Goal: Task Accomplishment & Management: Use online tool/utility

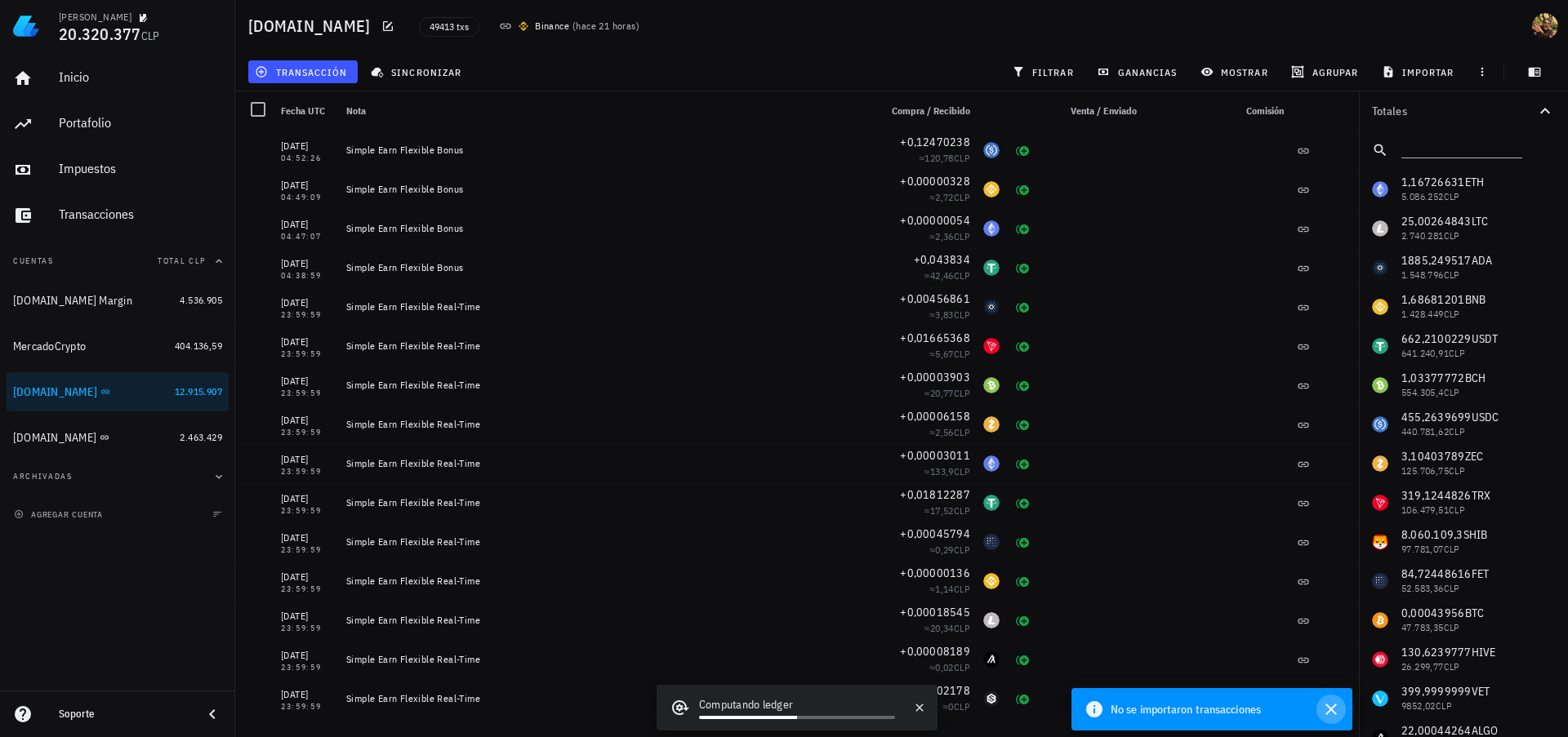
click at [1335, 704] on icon "button" at bounding box center [1331, 709] width 12 height 12
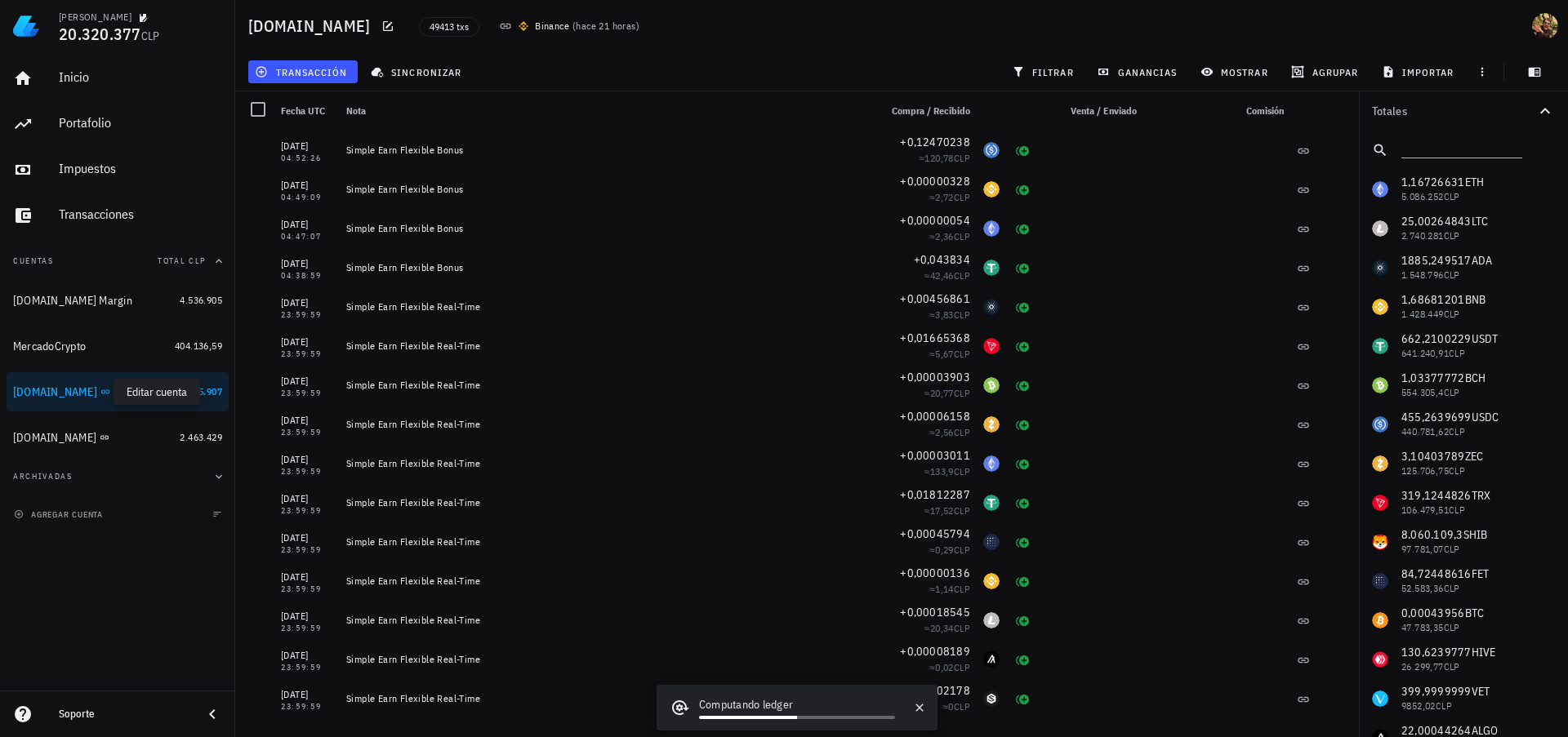
click at [117, 393] on icon "button" at bounding box center [121, 391] width 10 height 10
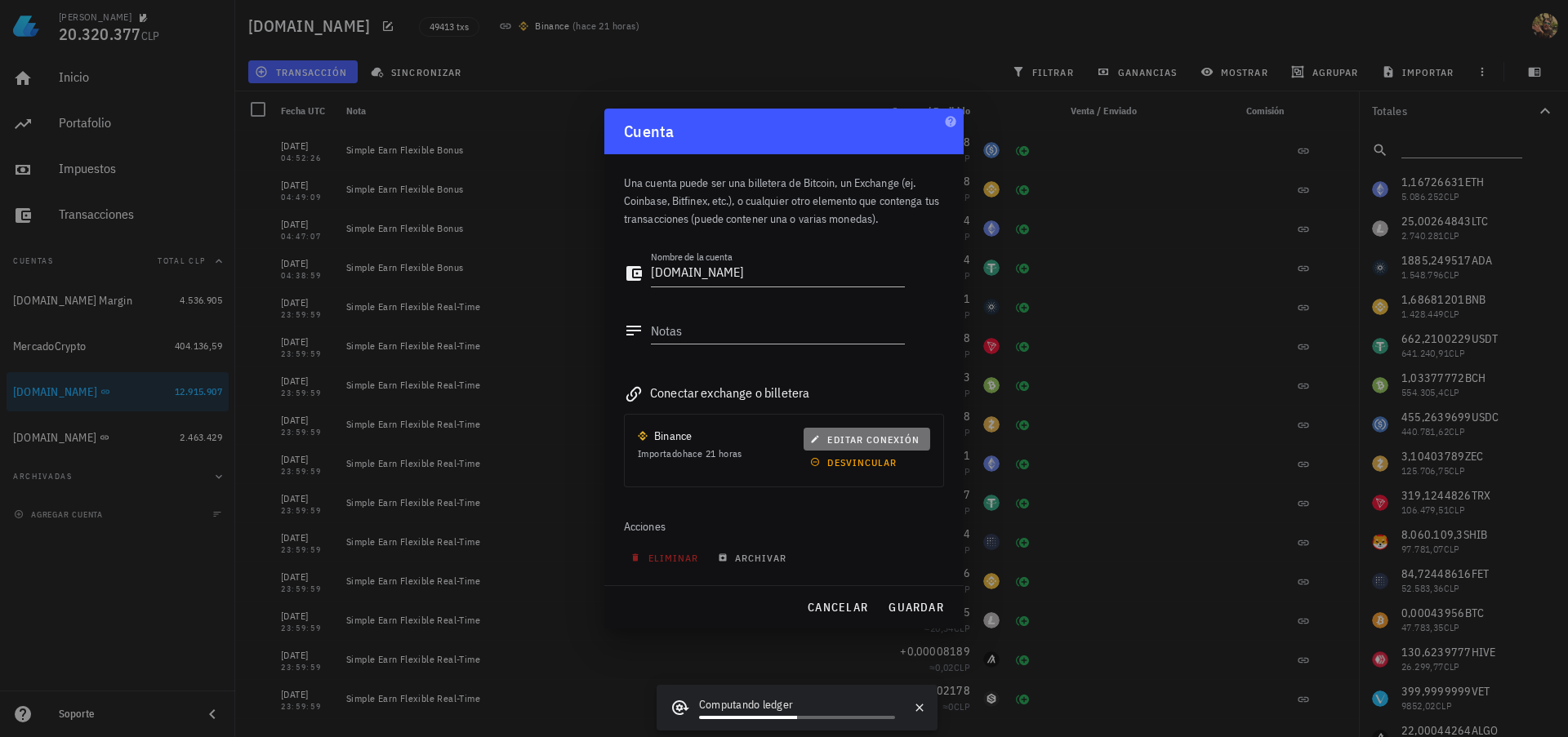
click at [824, 436] on span "editar conexión" at bounding box center [866, 440] width 106 height 12
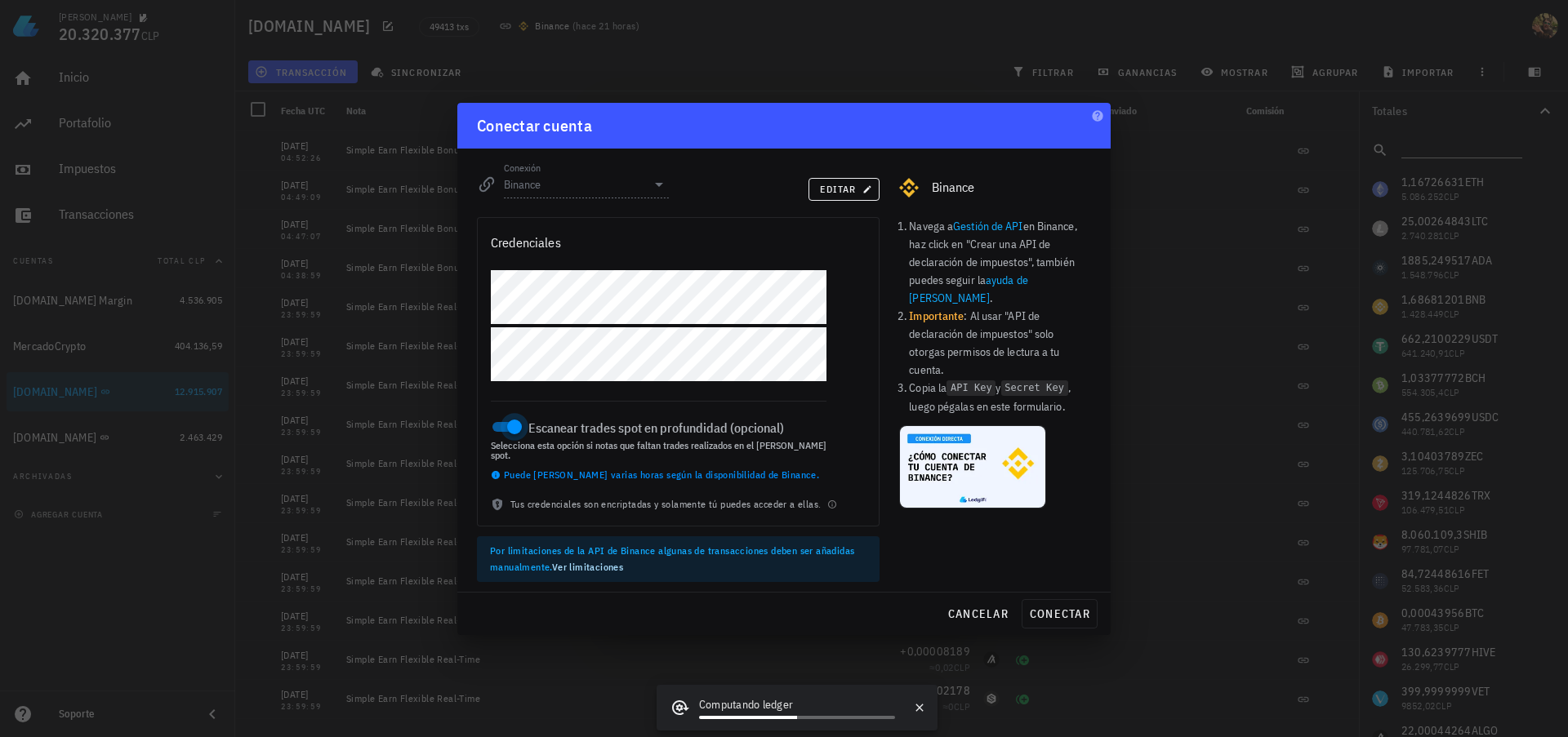
click at [505, 428] on div at bounding box center [514, 427] width 23 height 23
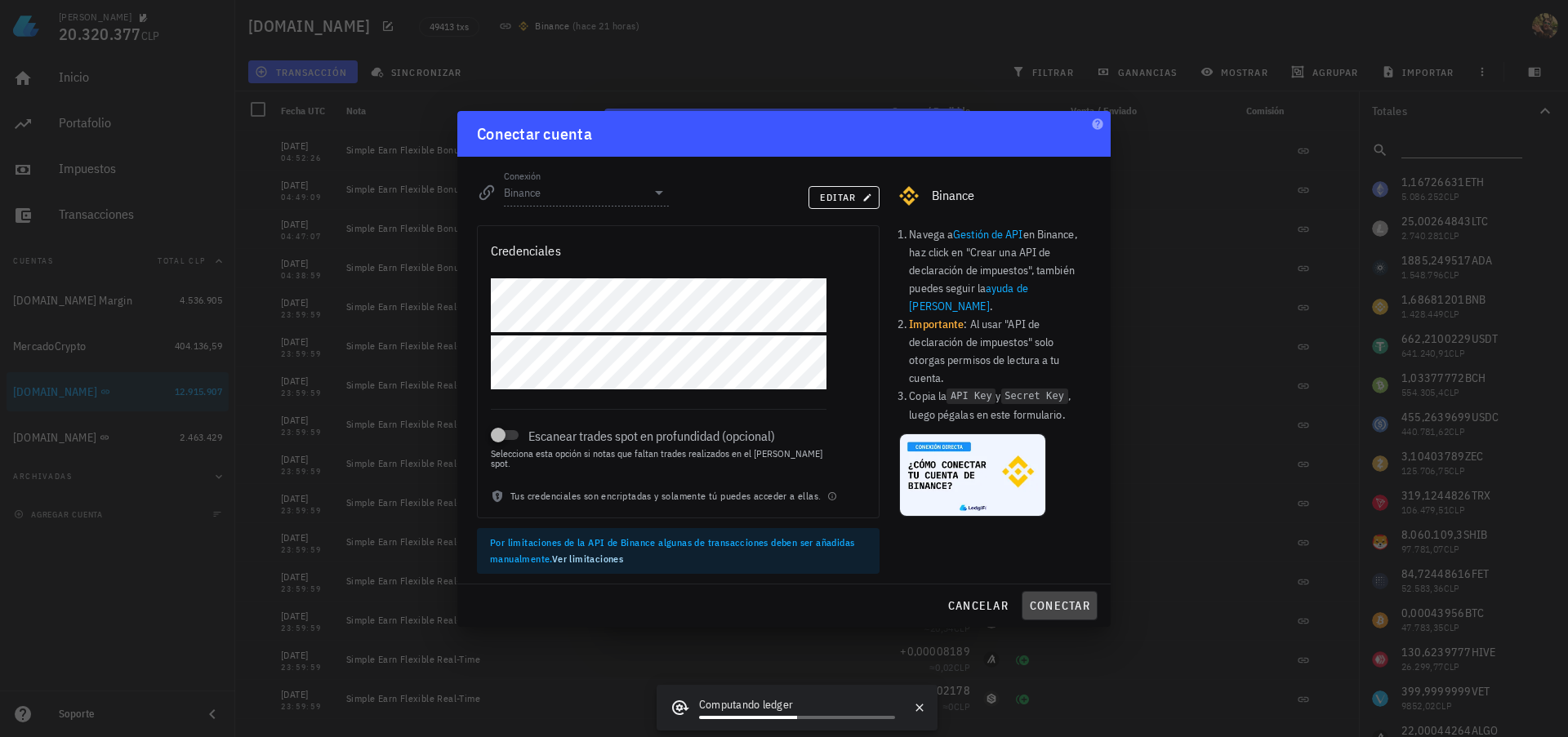
click at [1049, 601] on span "conectar" at bounding box center [1059, 606] width 62 height 14
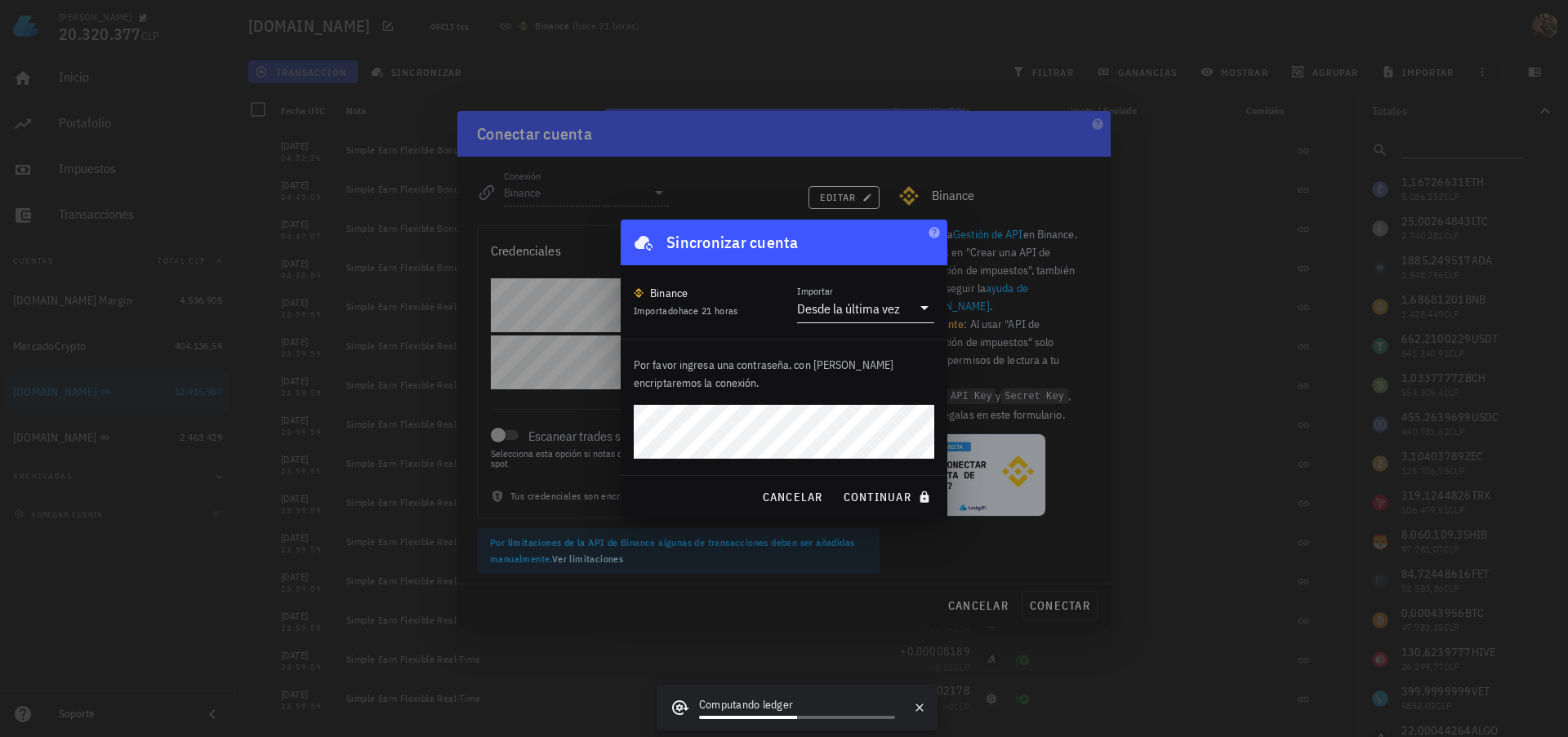
click at [874, 308] on div "Desde la última vez" at bounding box center [848, 308] width 103 height 16
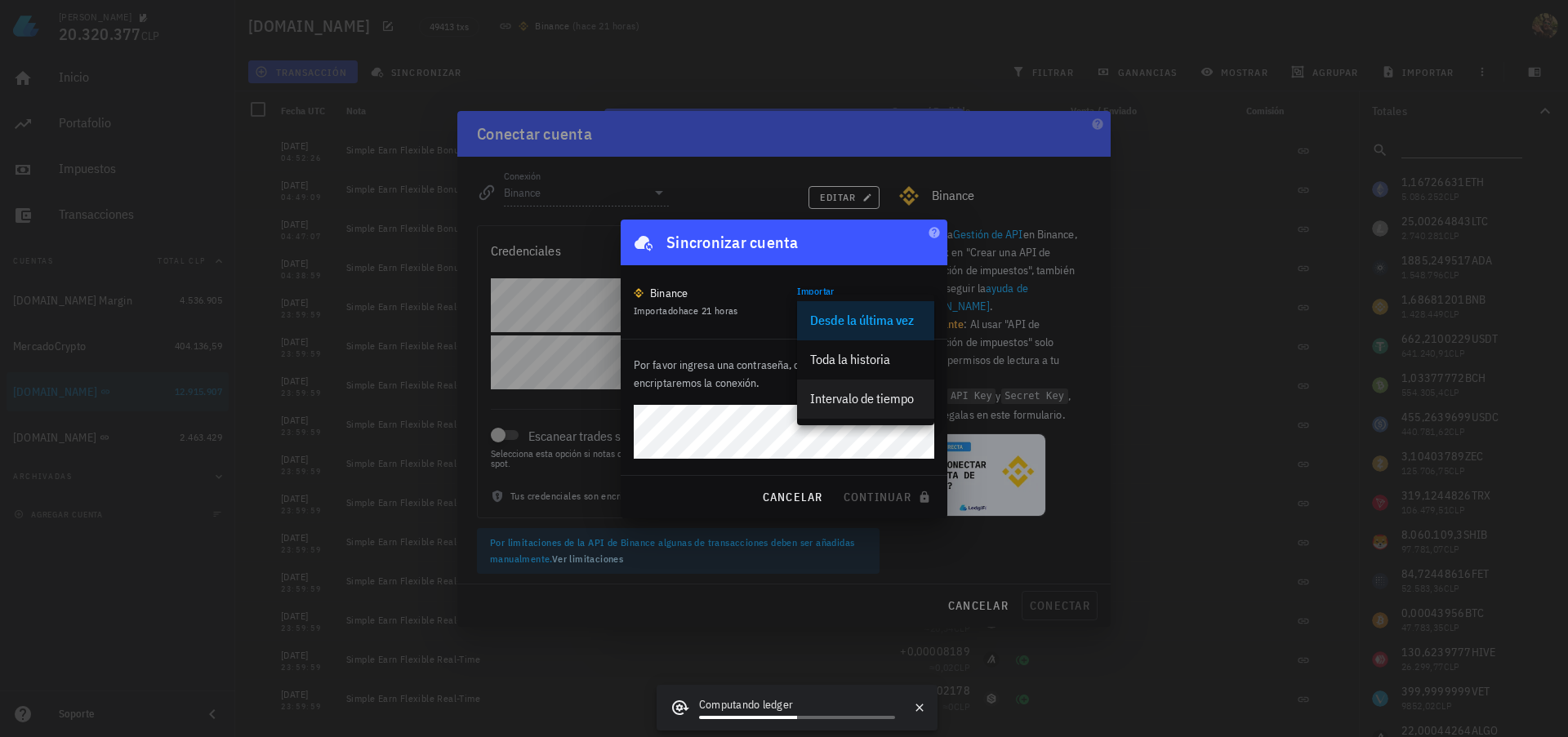
click at [866, 398] on div "Intervalo de tiempo" at bounding box center [866, 398] width 111 height 15
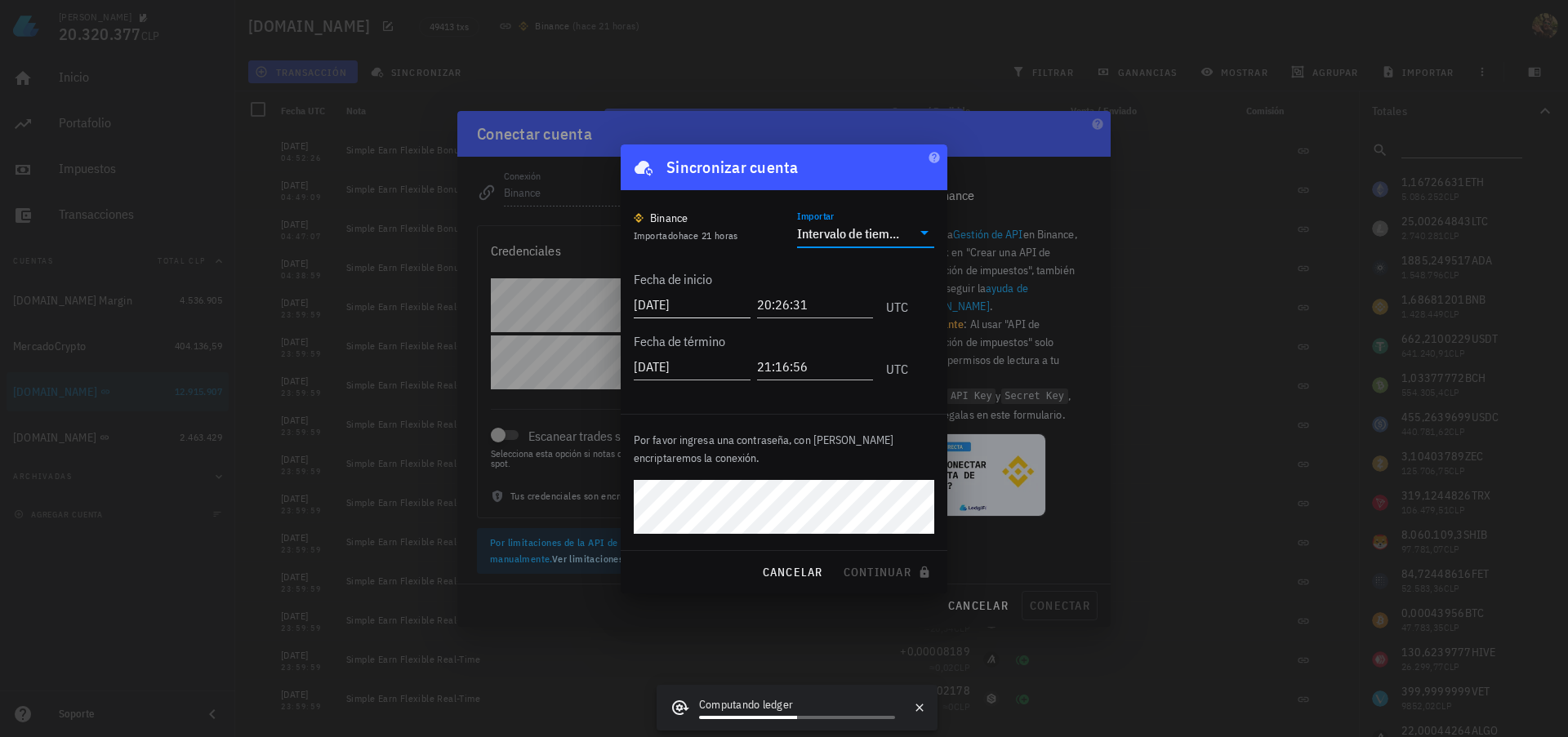
click at [686, 303] on input "[DATE]" at bounding box center [692, 304] width 117 height 26
type input "[DATE]"
drag, startPoint x: 694, startPoint y: 365, endPoint x: 704, endPoint y: 363, distance: 10.2
click at [694, 364] on input "[DATE]" at bounding box center [692, 366] width 117 height 26
type input "[DATE]"
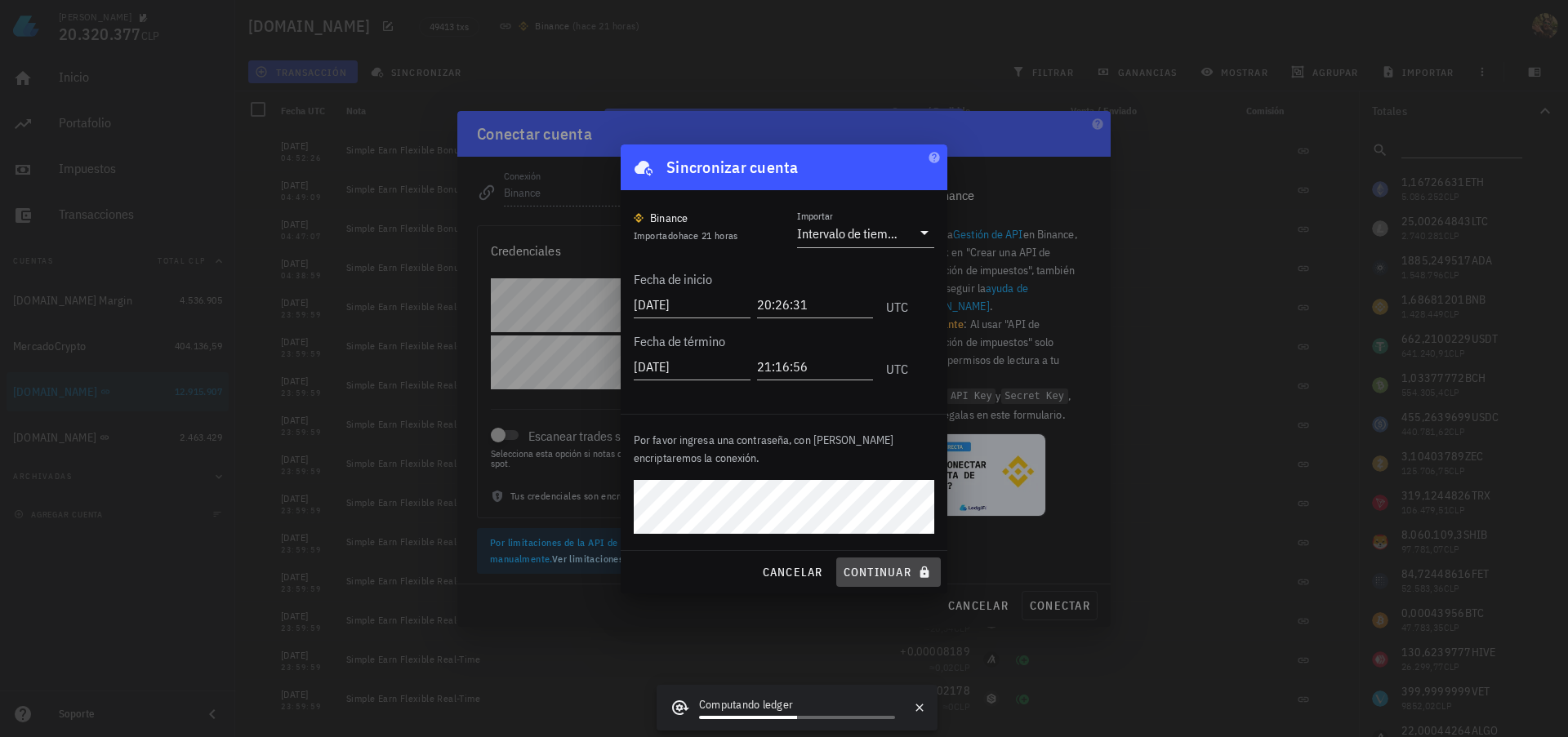
click at [894, 569] on span "continuar" at bounding box center [889, 572] width 92 height 14
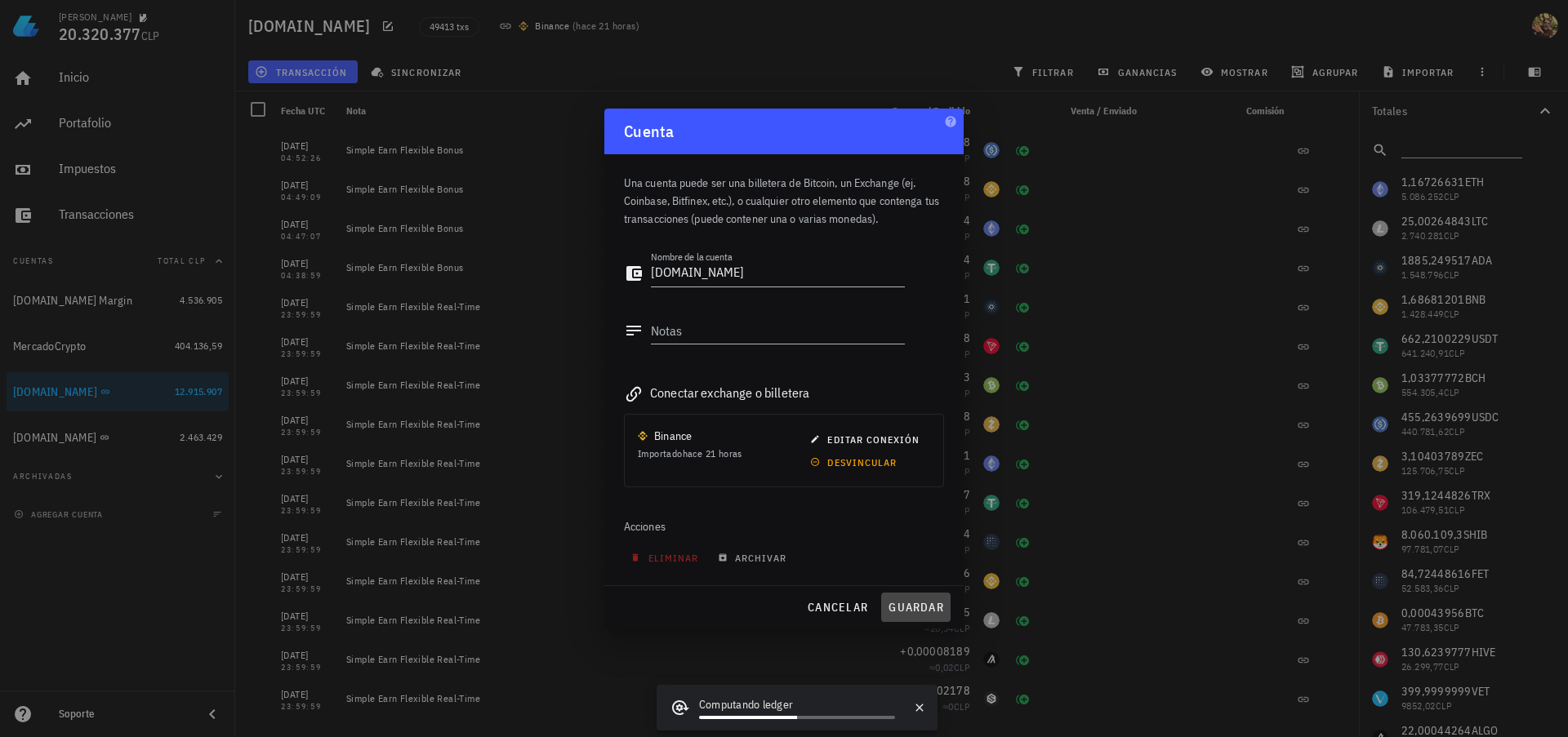
click at [918, 603] on span "guardar" at bounding box center [915, 607] width 56 height 14
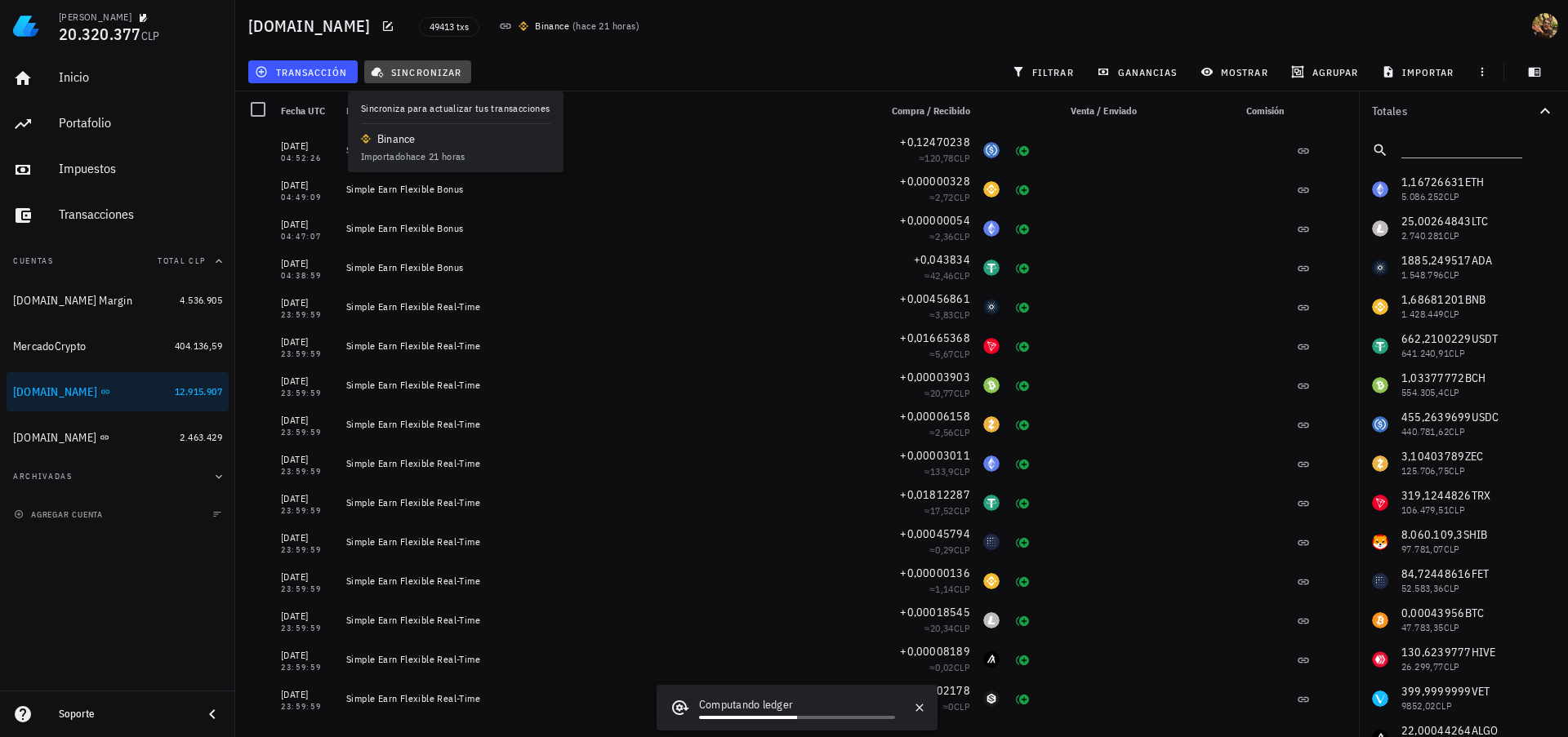
click at [416, 75] on span "sincronizar" at bounding box center [418, 71] width 87 height 13
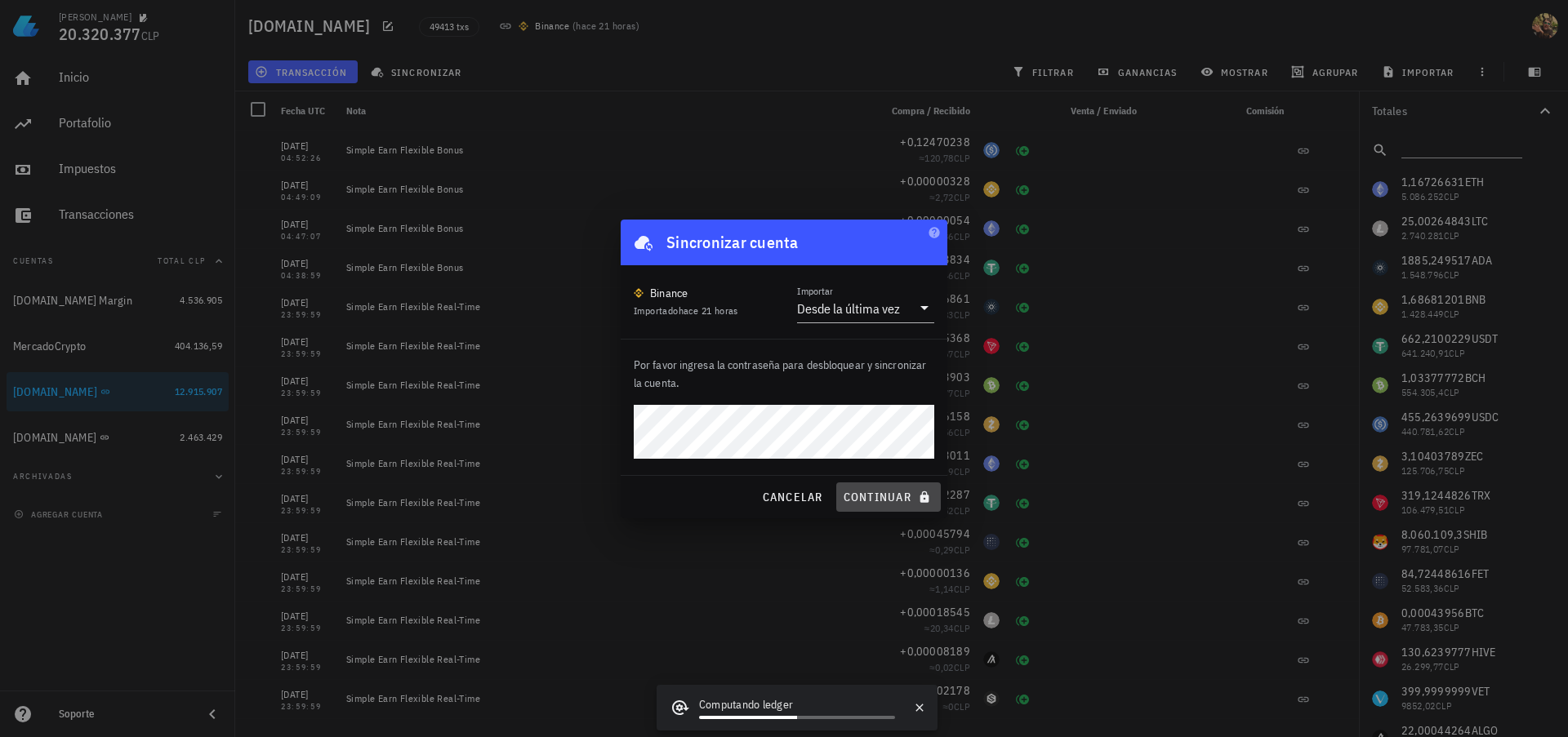
click at [888, 494] on span "continuar" at bounding box center [889, 497] width 92 height 14
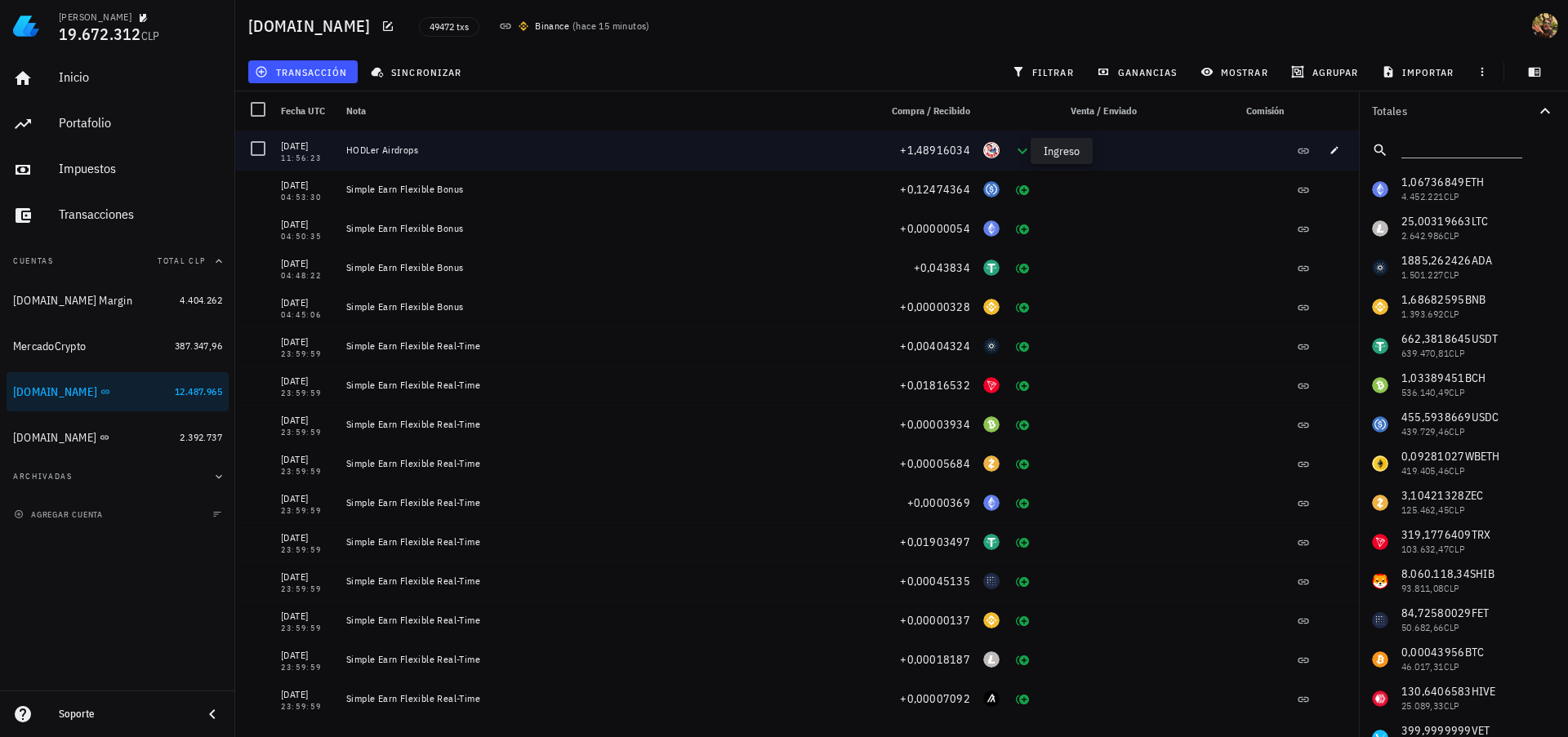
click at [1013, 155] on icon at bounding box center [1022, 151] width 20 height 20
drag, startPoint x: 1324, startPoint y: 153, endPoint x: 1022, endPoint y: 229, distance: 311.4
click at [1330, 151] on icon "button" at bounding box center [1334, 150] width 10 height 10
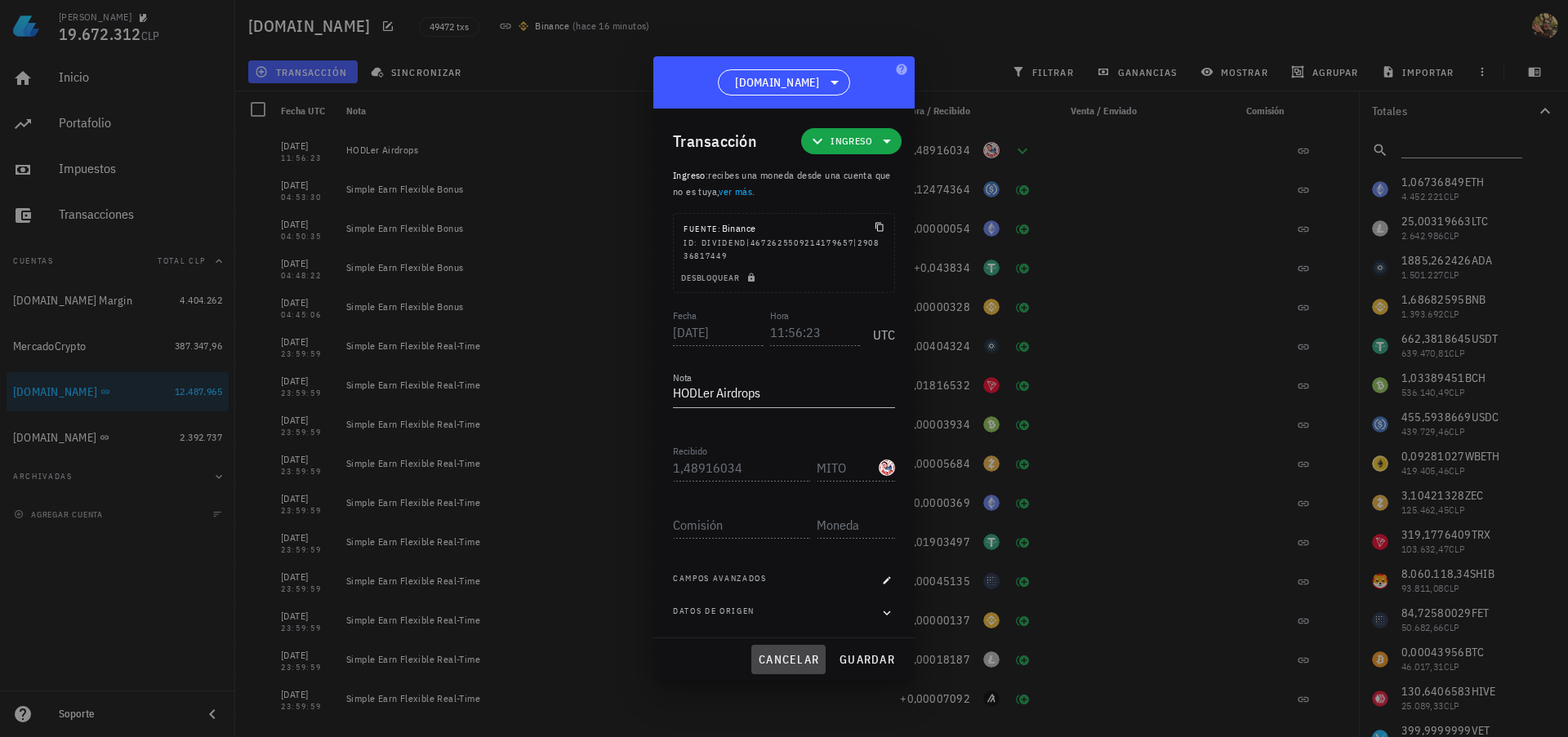
click at [790, 654] on span "cancelar" at bounding box center [788, 659] width 62 height 14
